Goal: Information Seeking & Learning: Learn about a topic

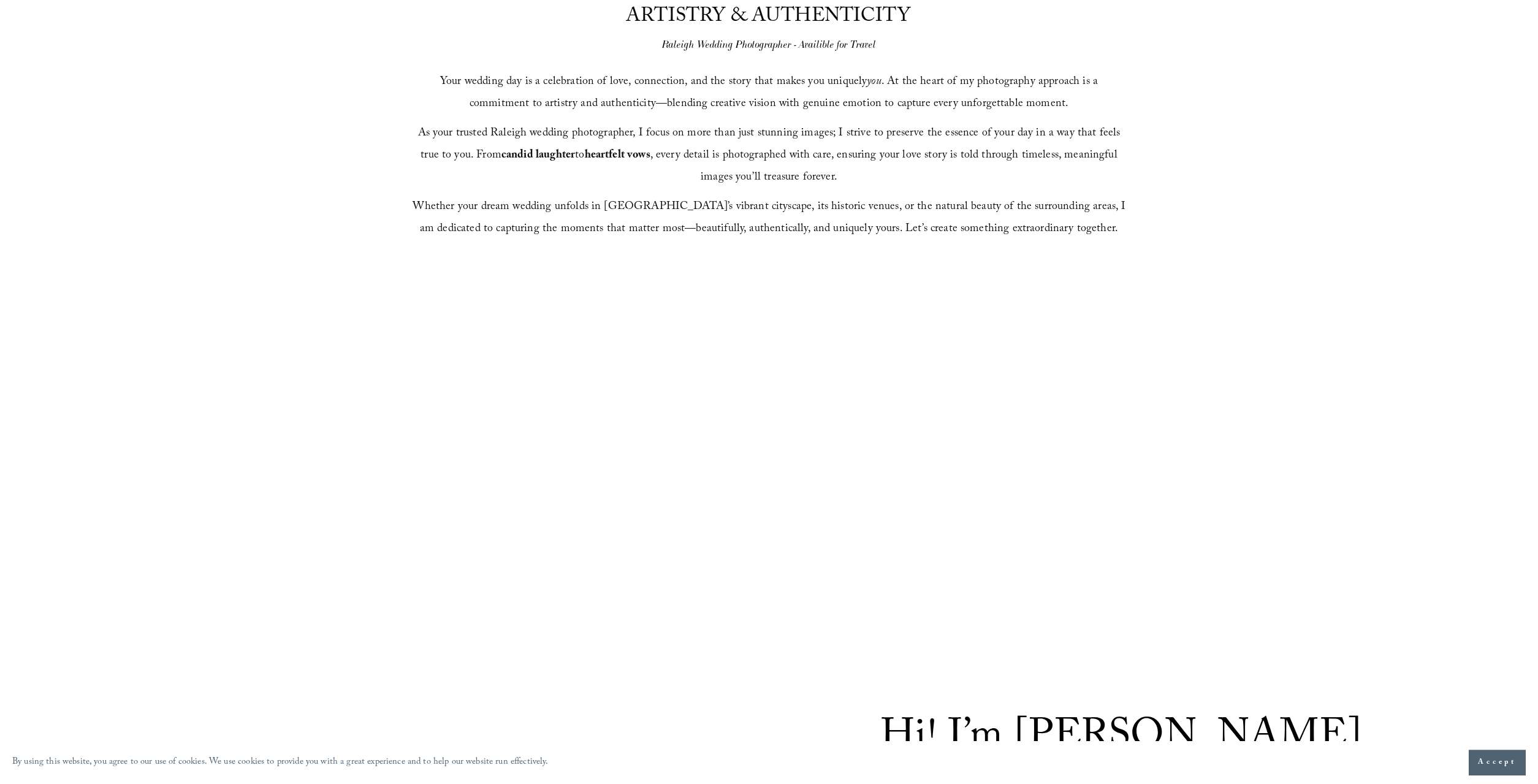
scroll to position [813, 0]
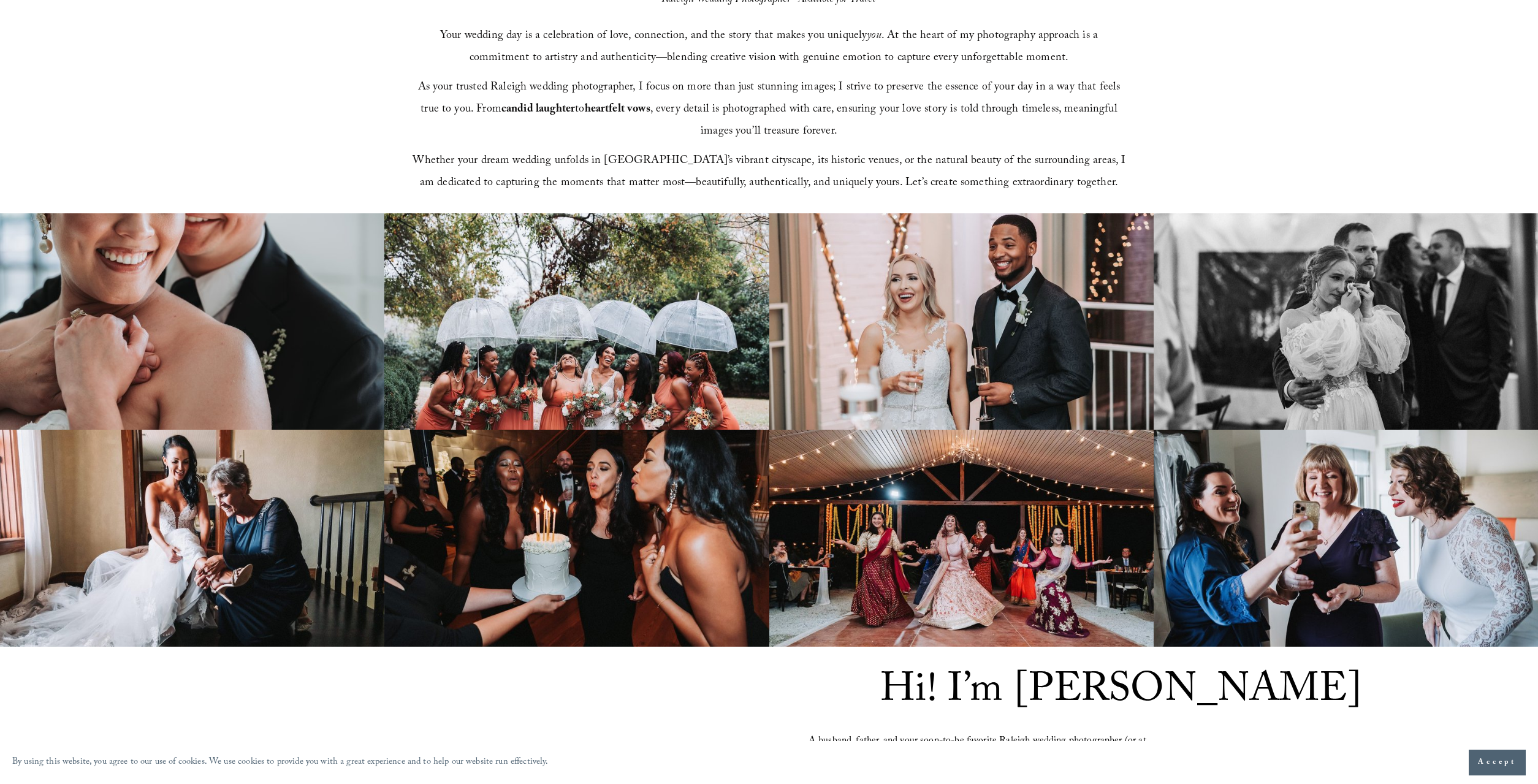
click at [373, 344] on img at bounding box center [192, 322] width 385 height 217
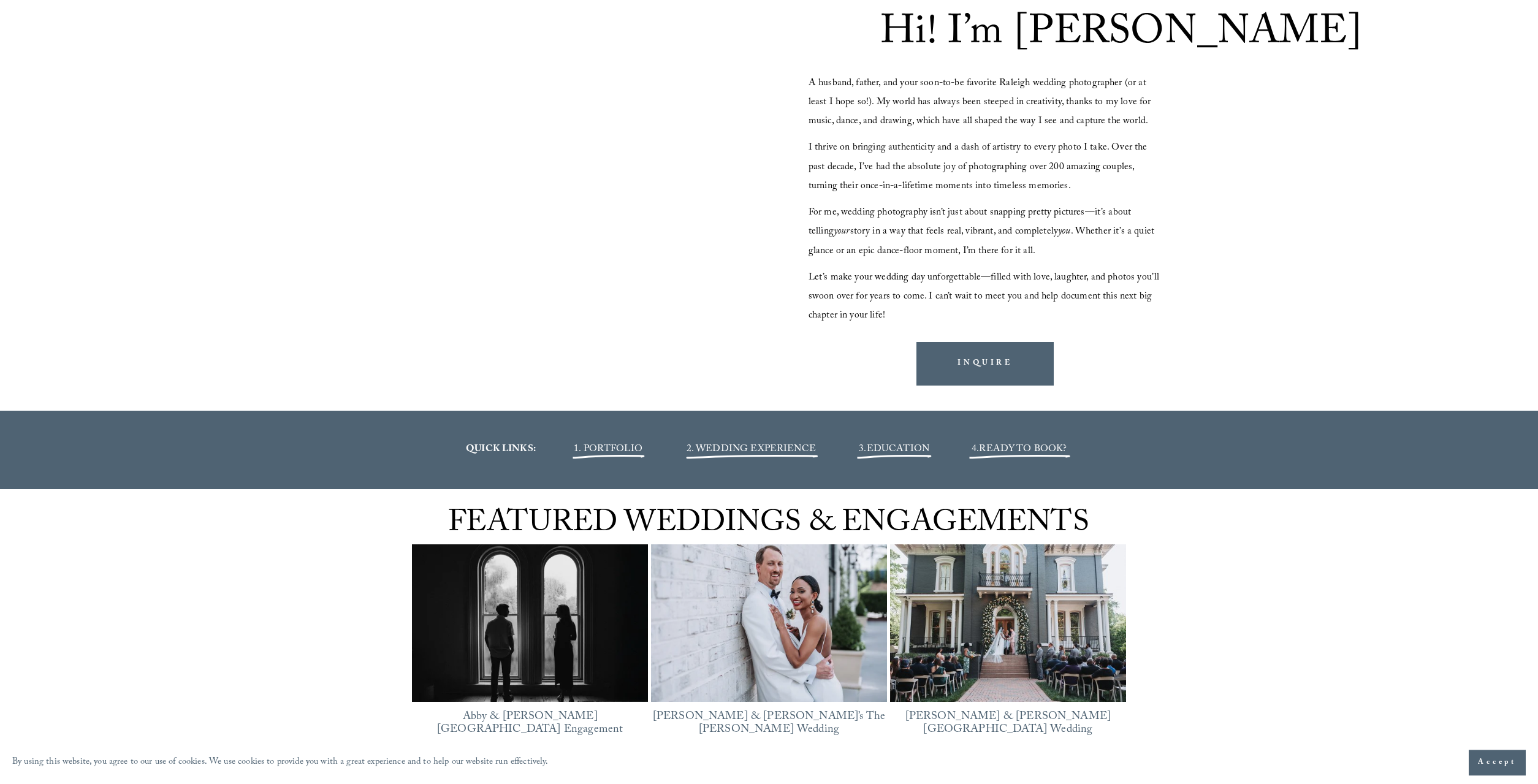
scroll to position [1626, 0]
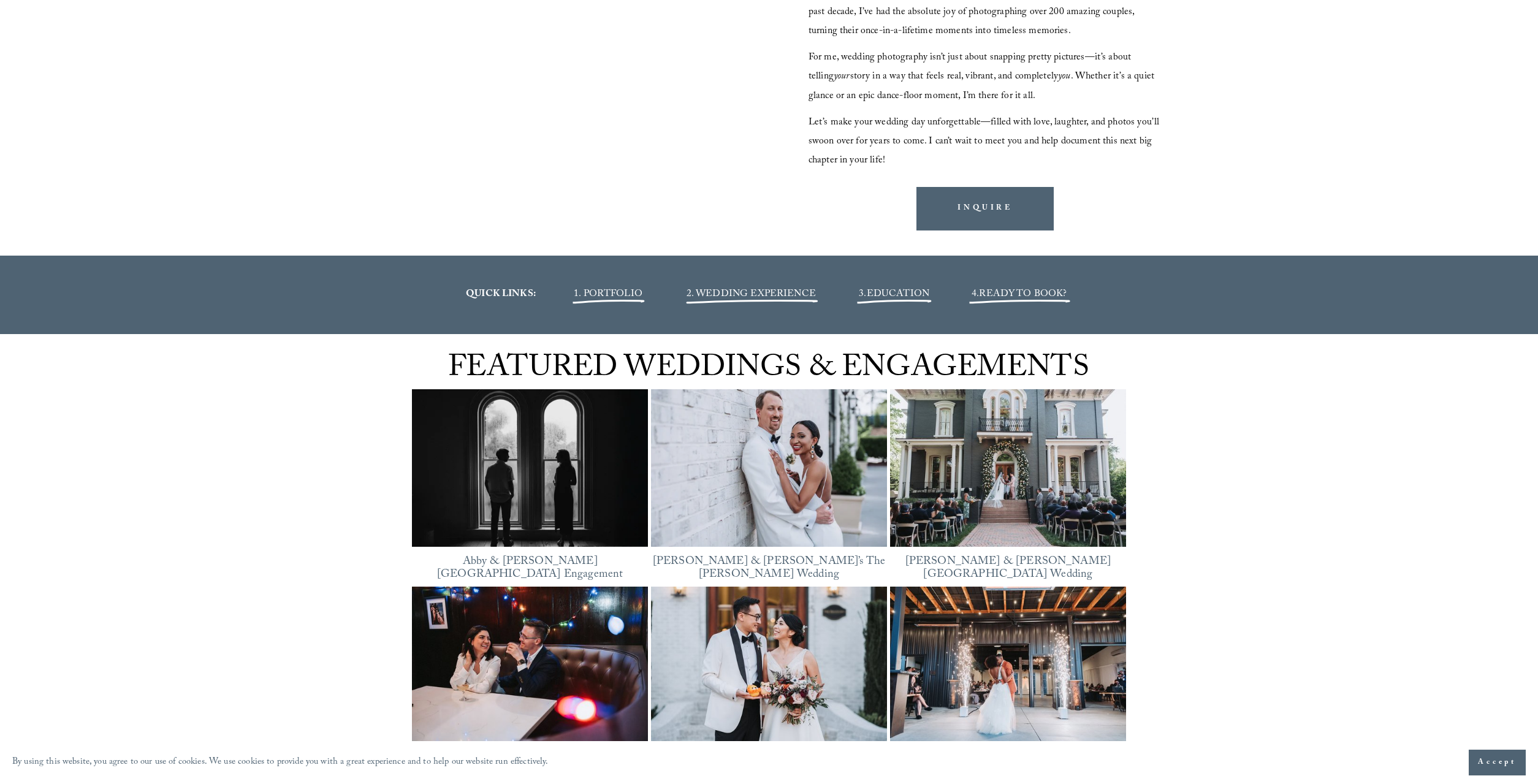
click at [627, 293] on span "1. PORTFOLIO" at bounding box center [608, 295] width 68 height 17
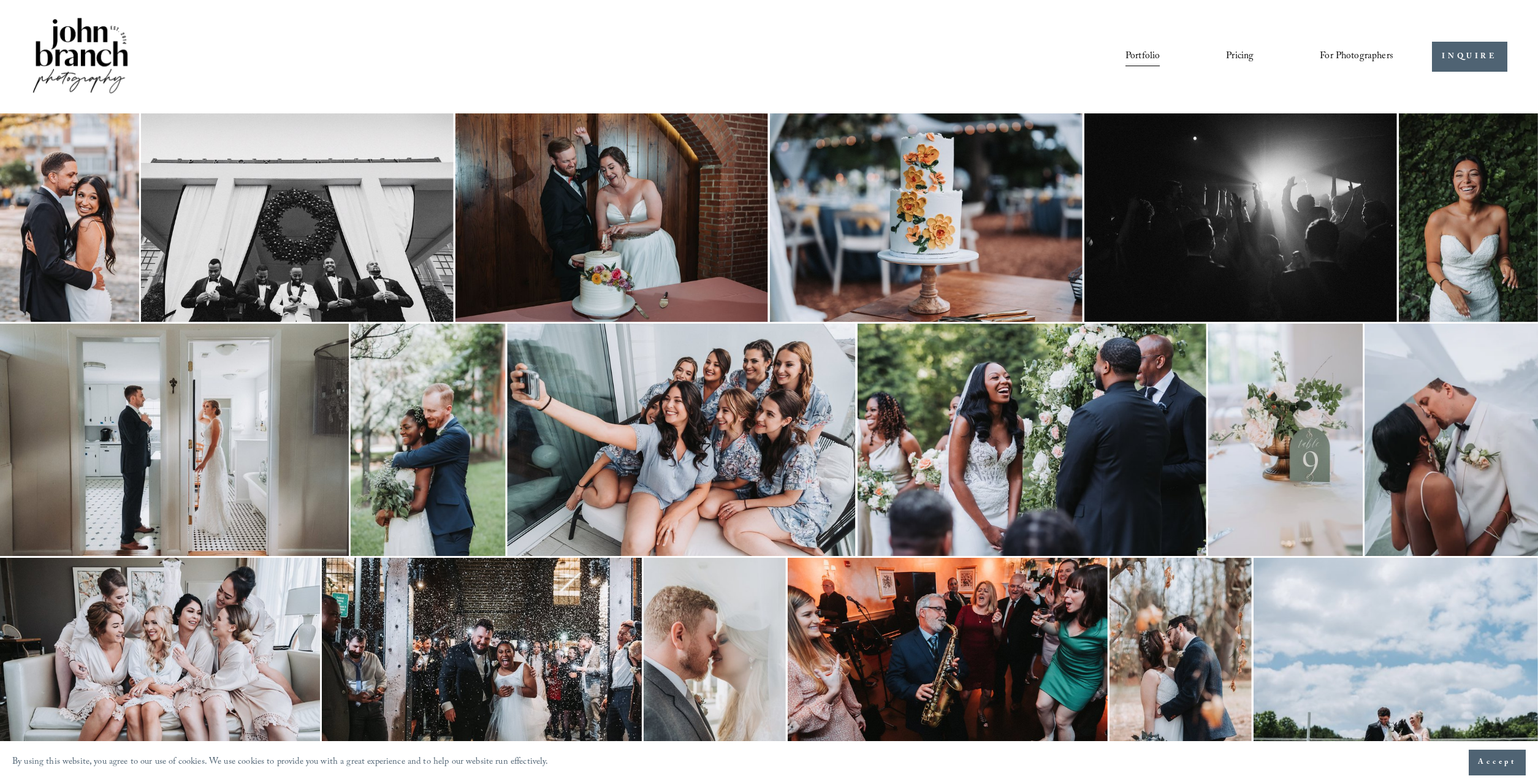
click at [251, 288] on img at bounding box center [297, 218] width 312 height 208
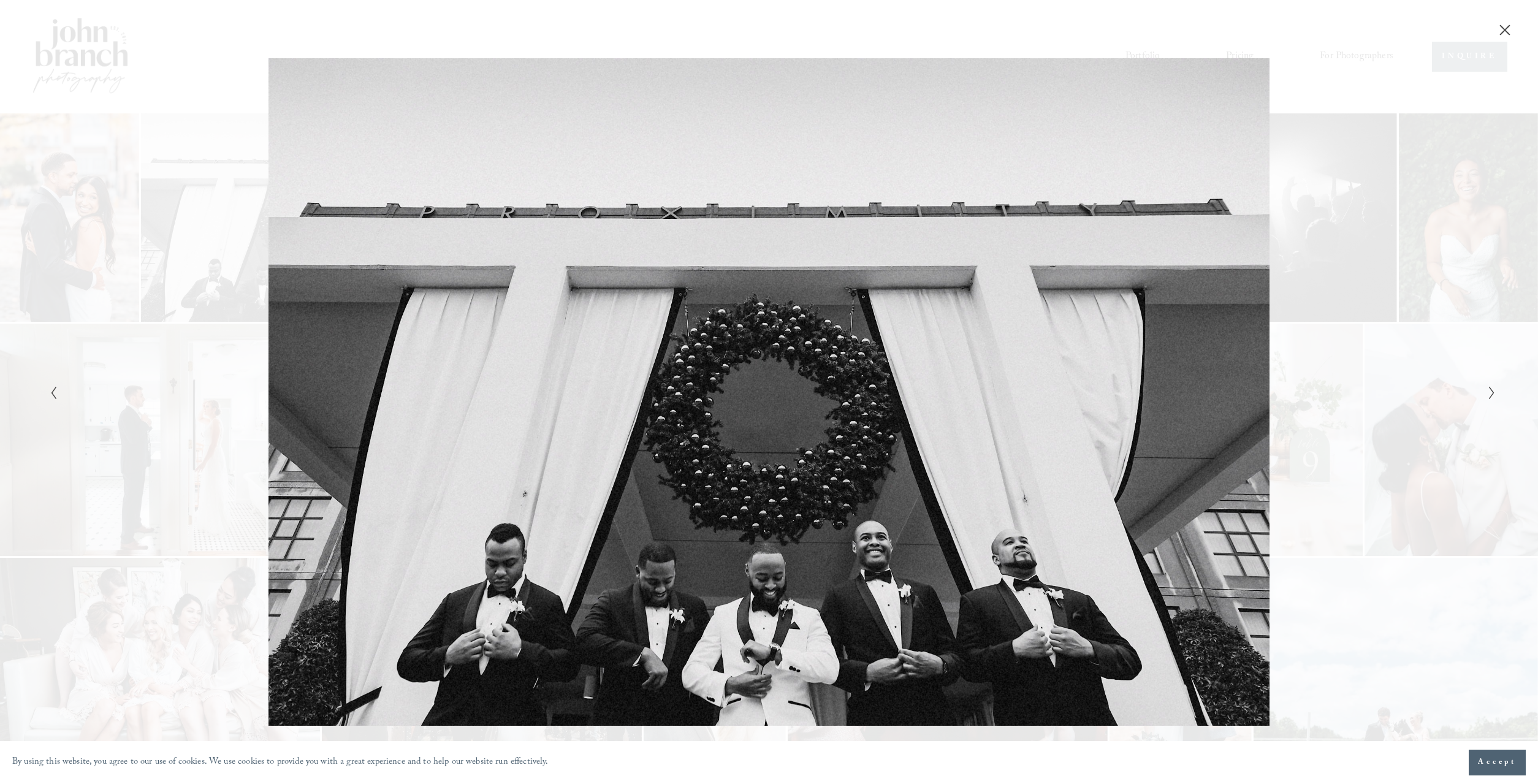
click at [573, 372] on div "Gallery" at bounding box center [407, 392] width 723 height 667
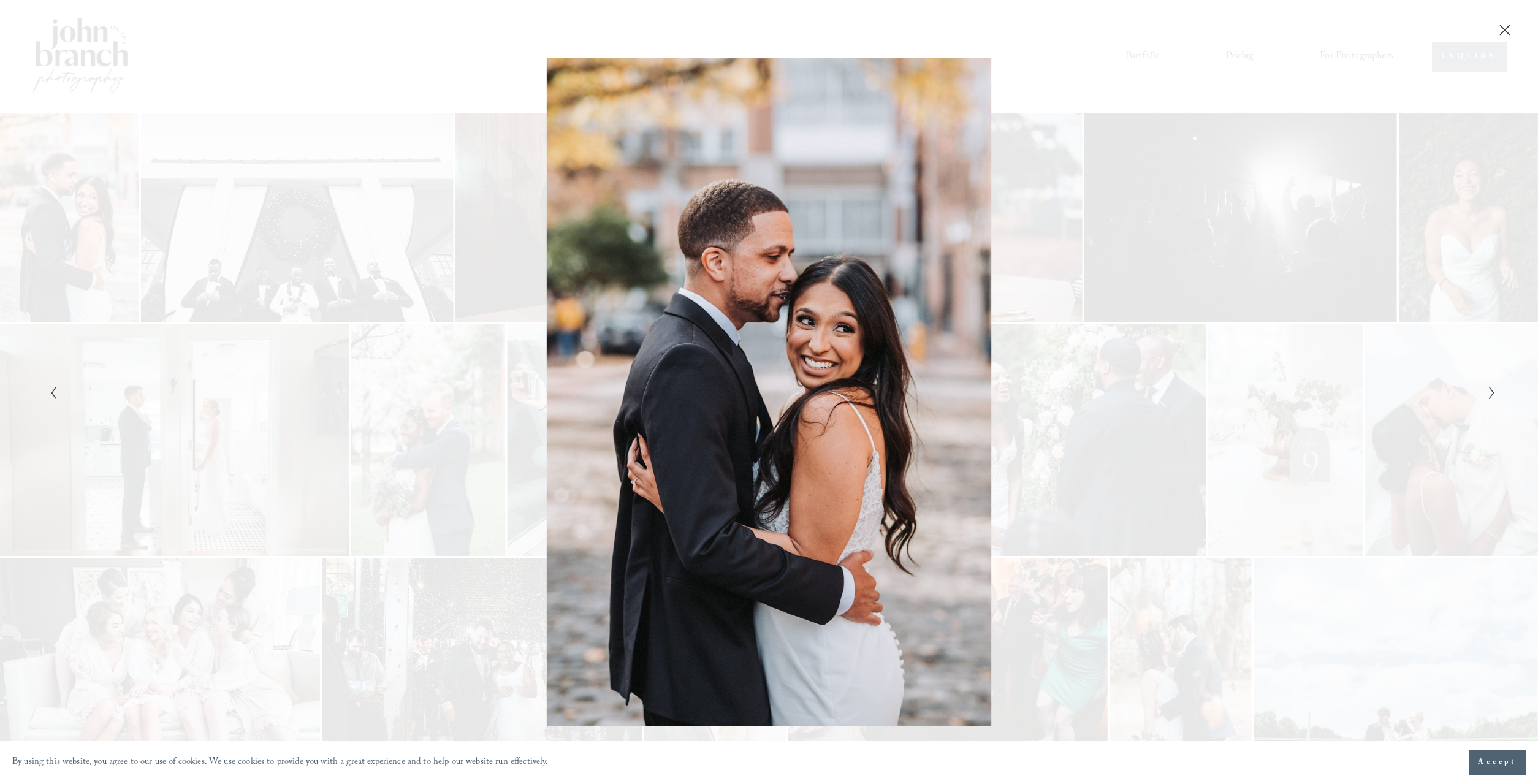
click at [364, 89] on div "Gallery" at bounding box center [407, 392] width 723 height 667
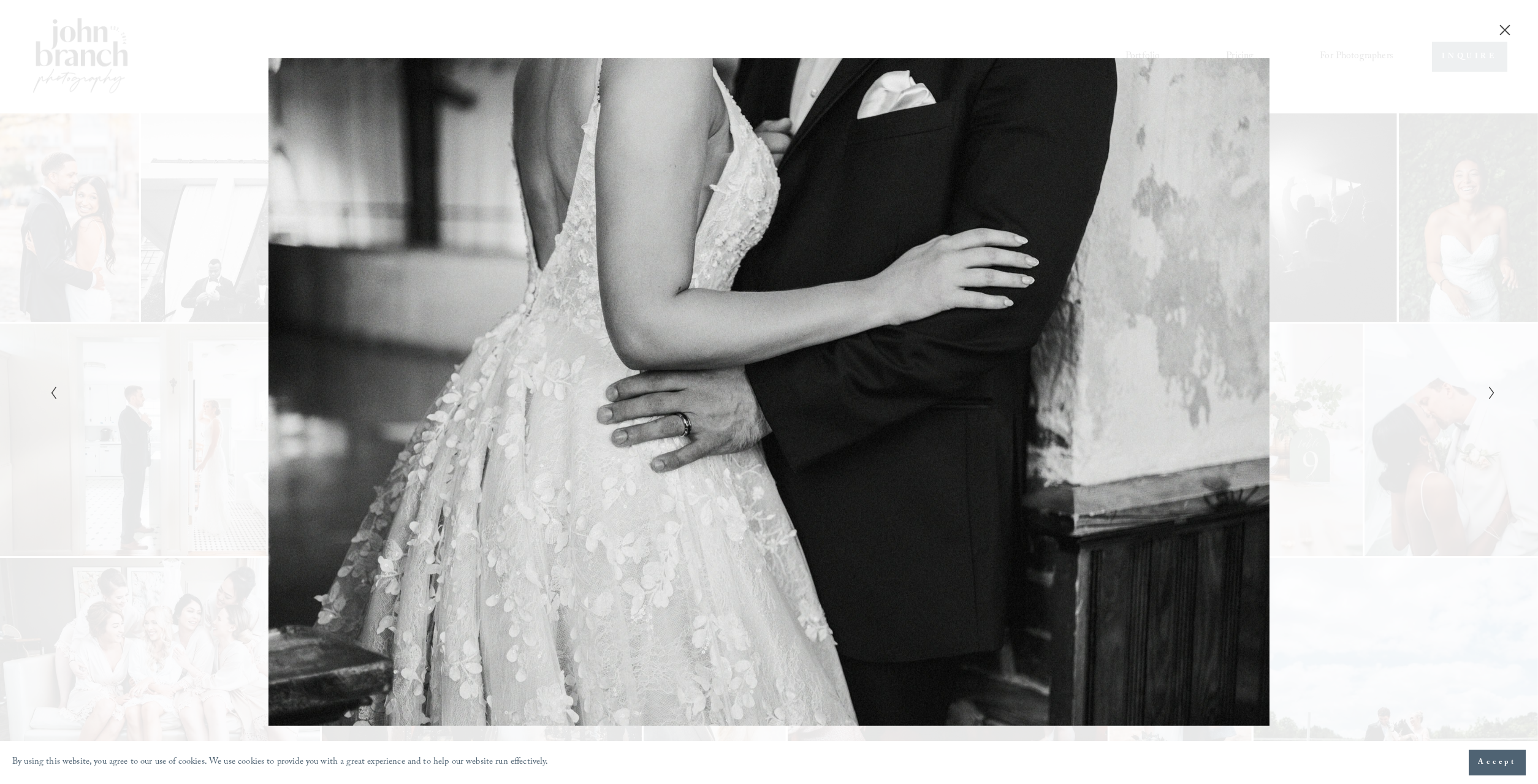
click at [205, 53] on div "Gallery" at bounding box center [769, 392] width 1538 height 784
click at [1509, 29] on icon "Close" at bounding box center [1505, 29] width 12 height 12
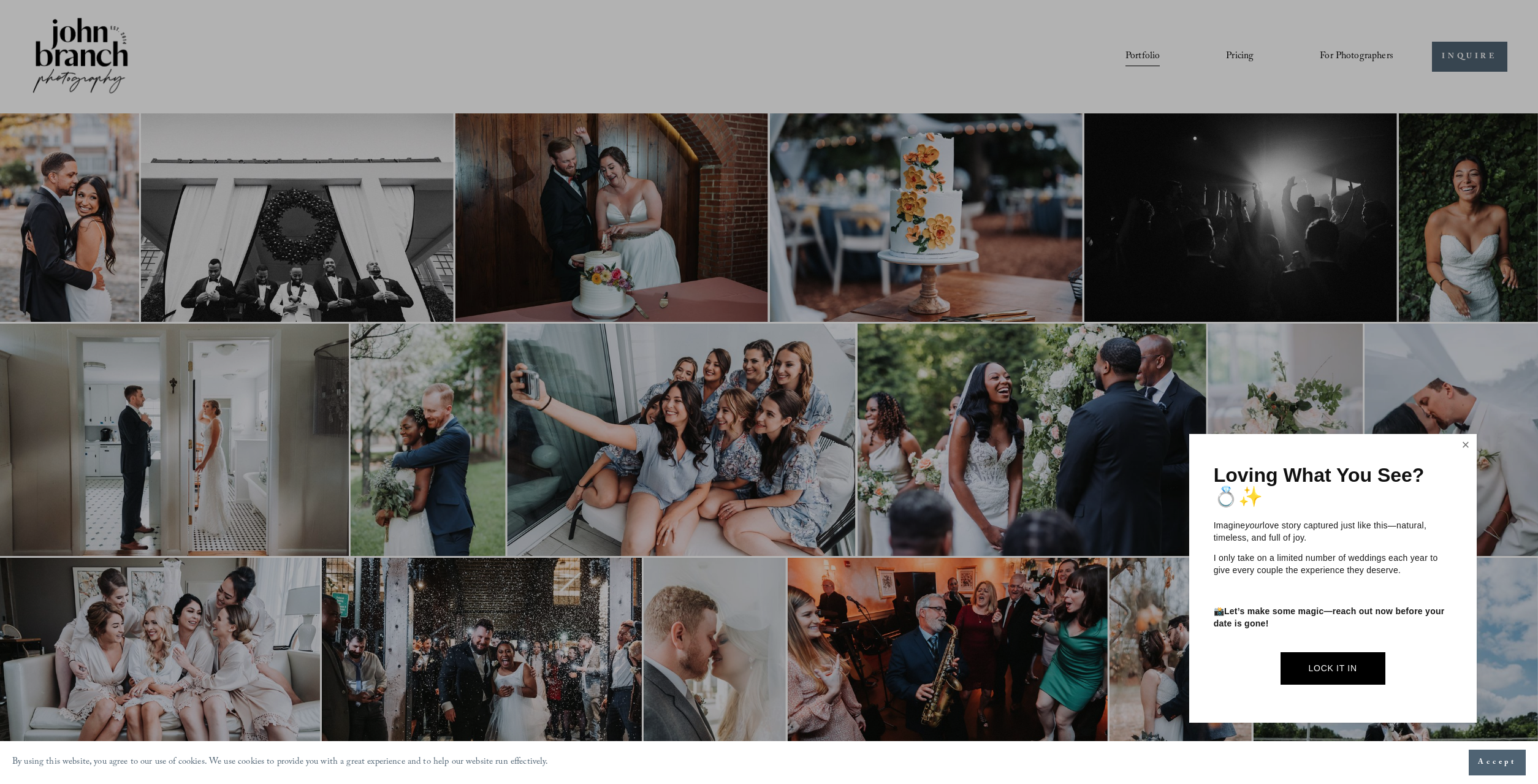
click at [1465, 442] on link "Close" at bounding box center [1466, 445] width 19 height 20
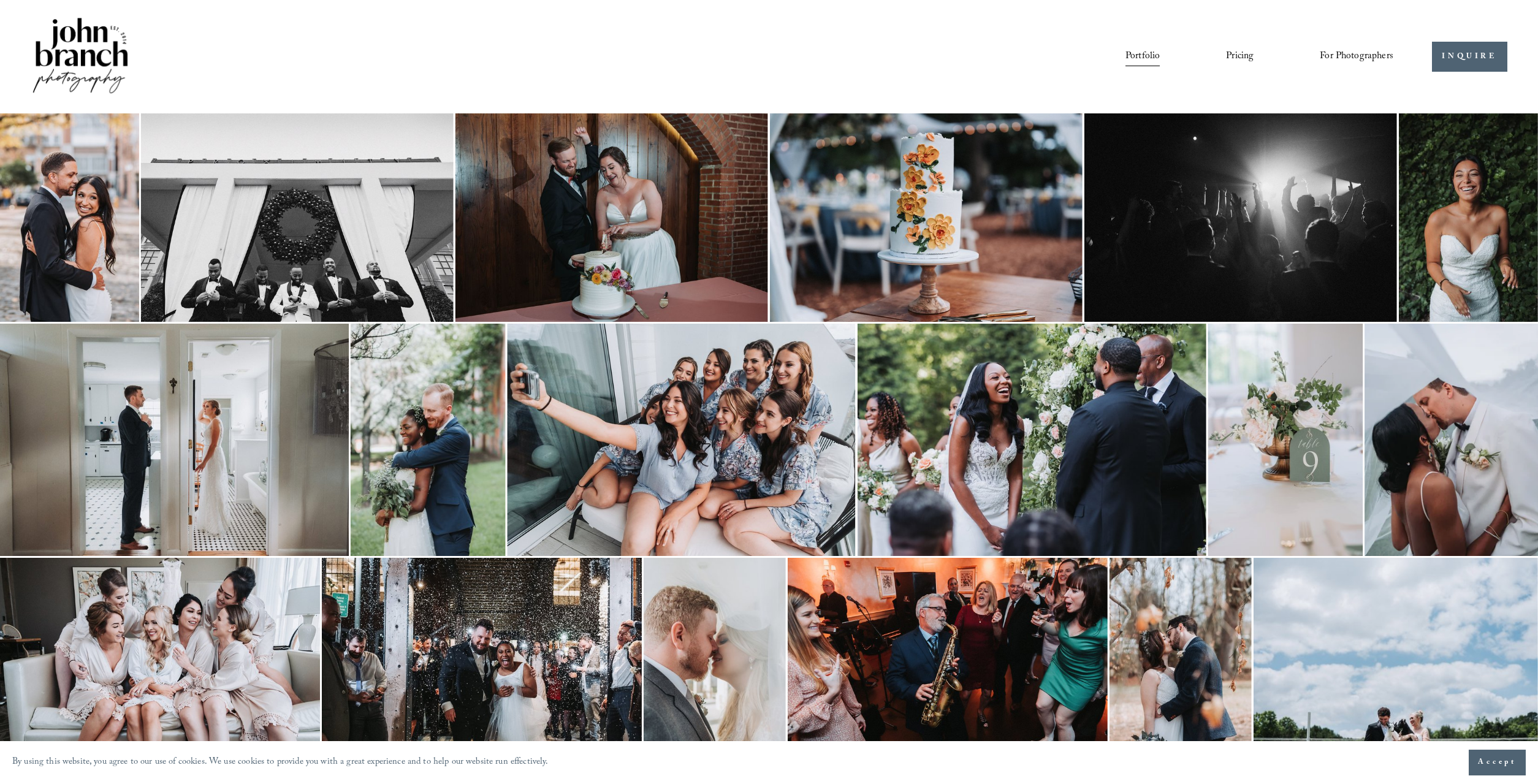
click at [1234, 60] on link "Pricing" at bounding box center [1240, 56] width 27 height 21
